Goal: Obtain resource: Obtain resource

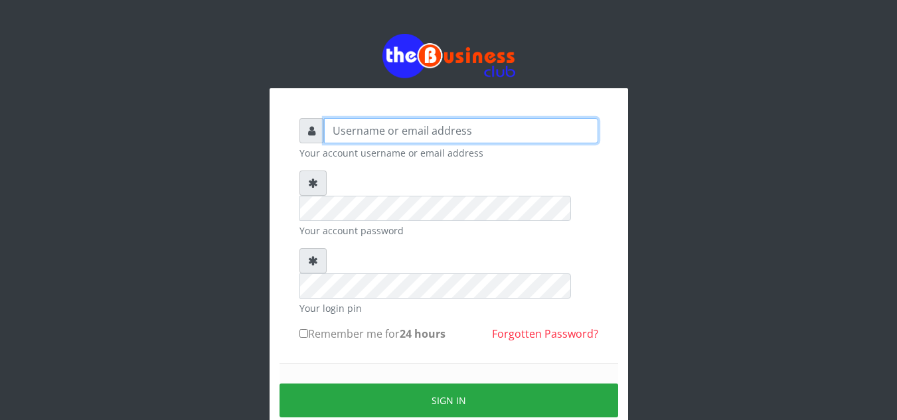
type input "[EMAIL_ADDRESS][DOMAIN_NAME]"
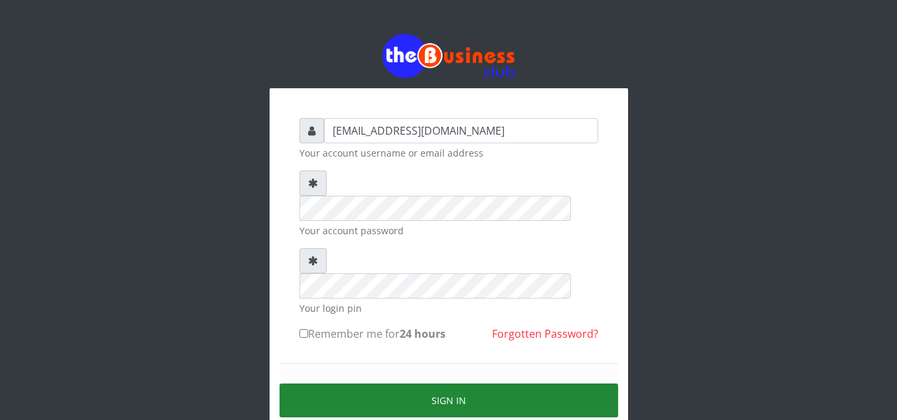
click at [436, 384] on button "Sign in" at bounding box center [449, 401] width 339 height 34
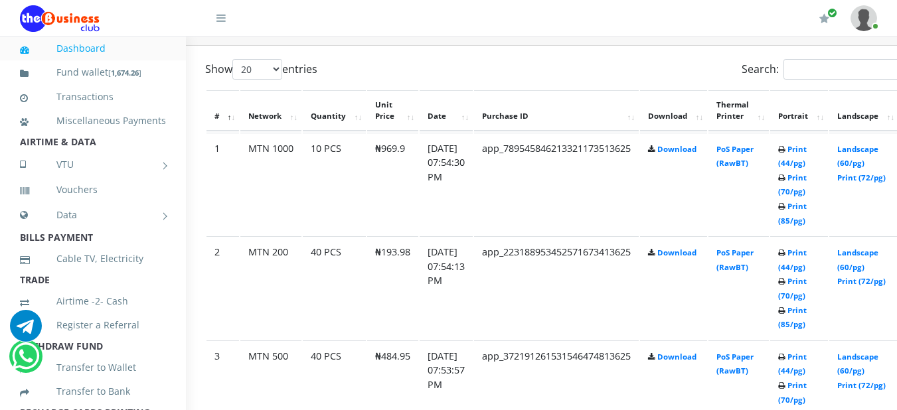
scroll to position [710, 25]
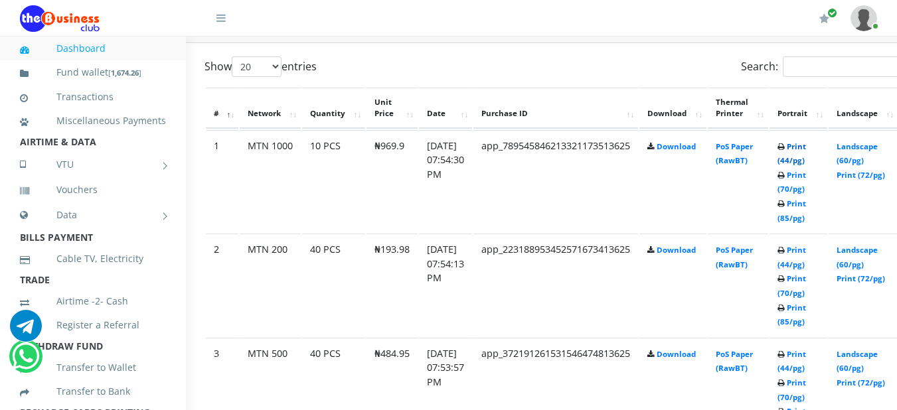
click at [806, 148] on link "Print (44/pg)" at bounding box center [792, 153] width 29 height 25
click at [806, 250] on link "Print (44/pg)" at bounding box center [792, 257] width 29 height 25
click at [806, 361] on link "Print (44/pg)" at bounding box center [792, 361] width 29 height 25
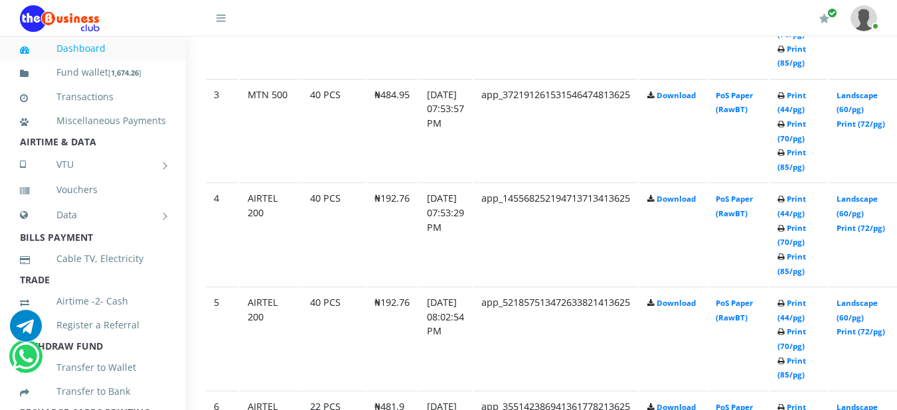
scroll to position [974, 25]
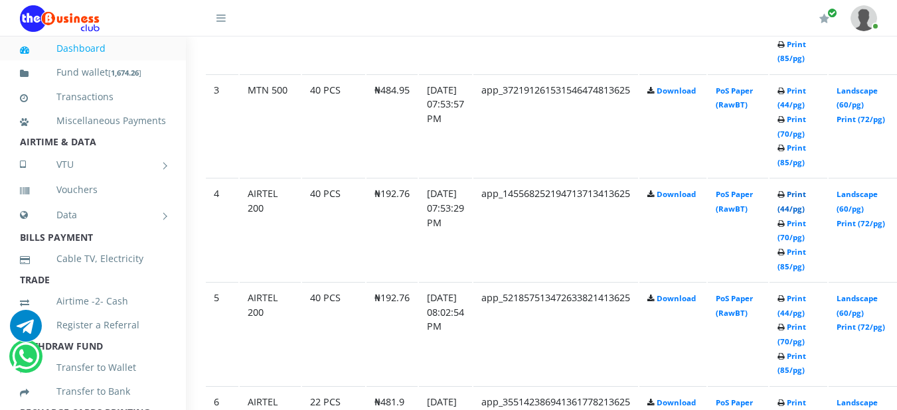
click at [806, 199] on link "Print (44/pg)" at bounding box center [792, 201] width 29 height 25
